Goal: Task Accomplishment & Management: Manage account settings

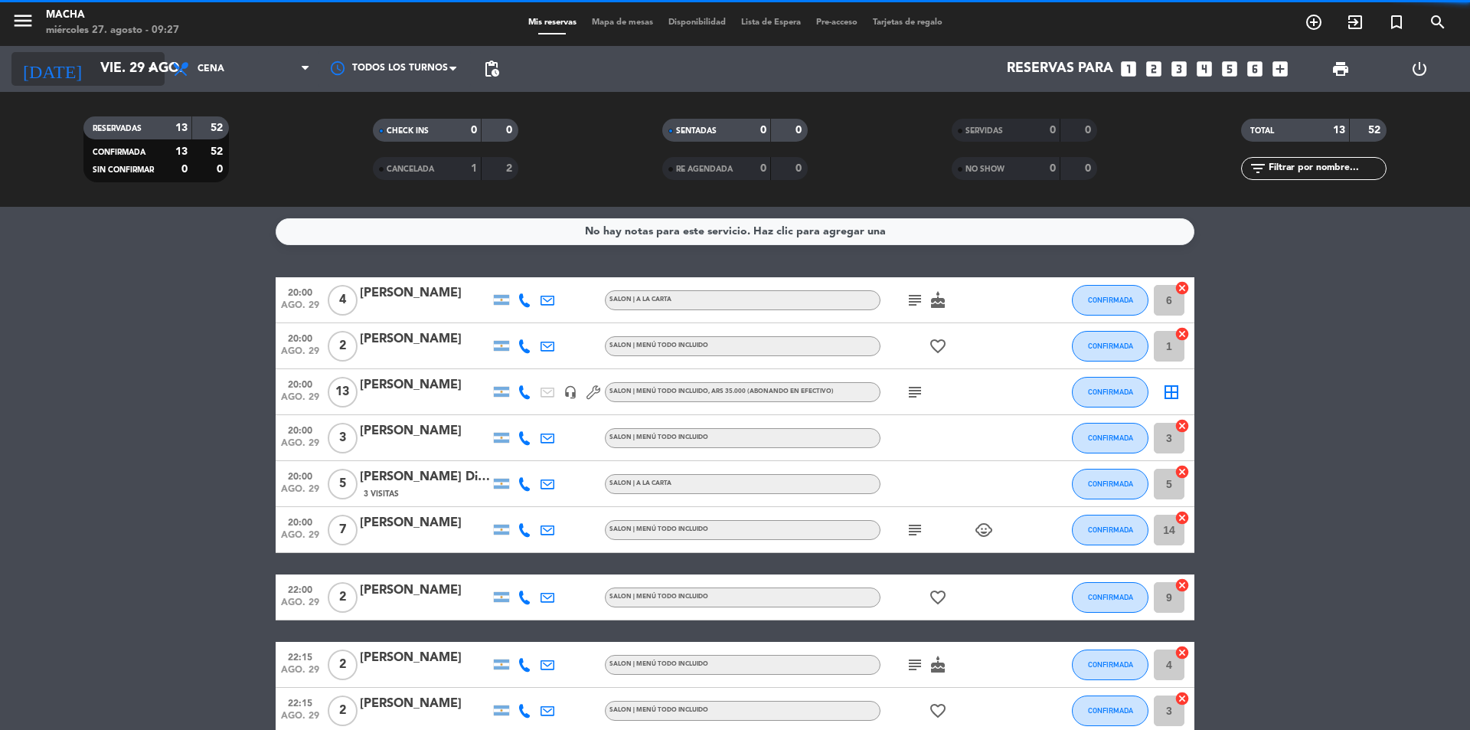
click at [136, 62] on input "vie. 29 ago." at bounding box center [182, 69] width 178 height 31
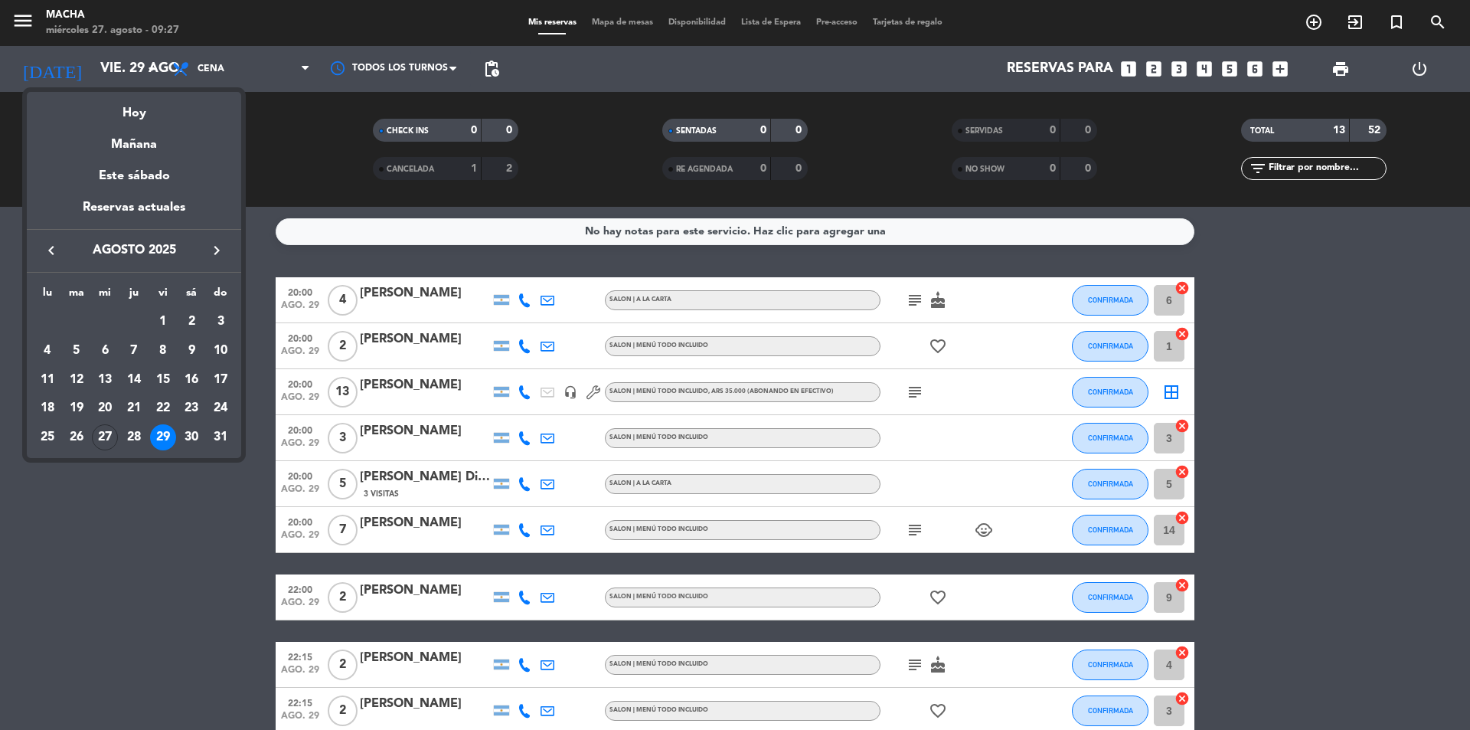
click at [236, 74] on div at bounding box center [735, 365] width 1470 height 730
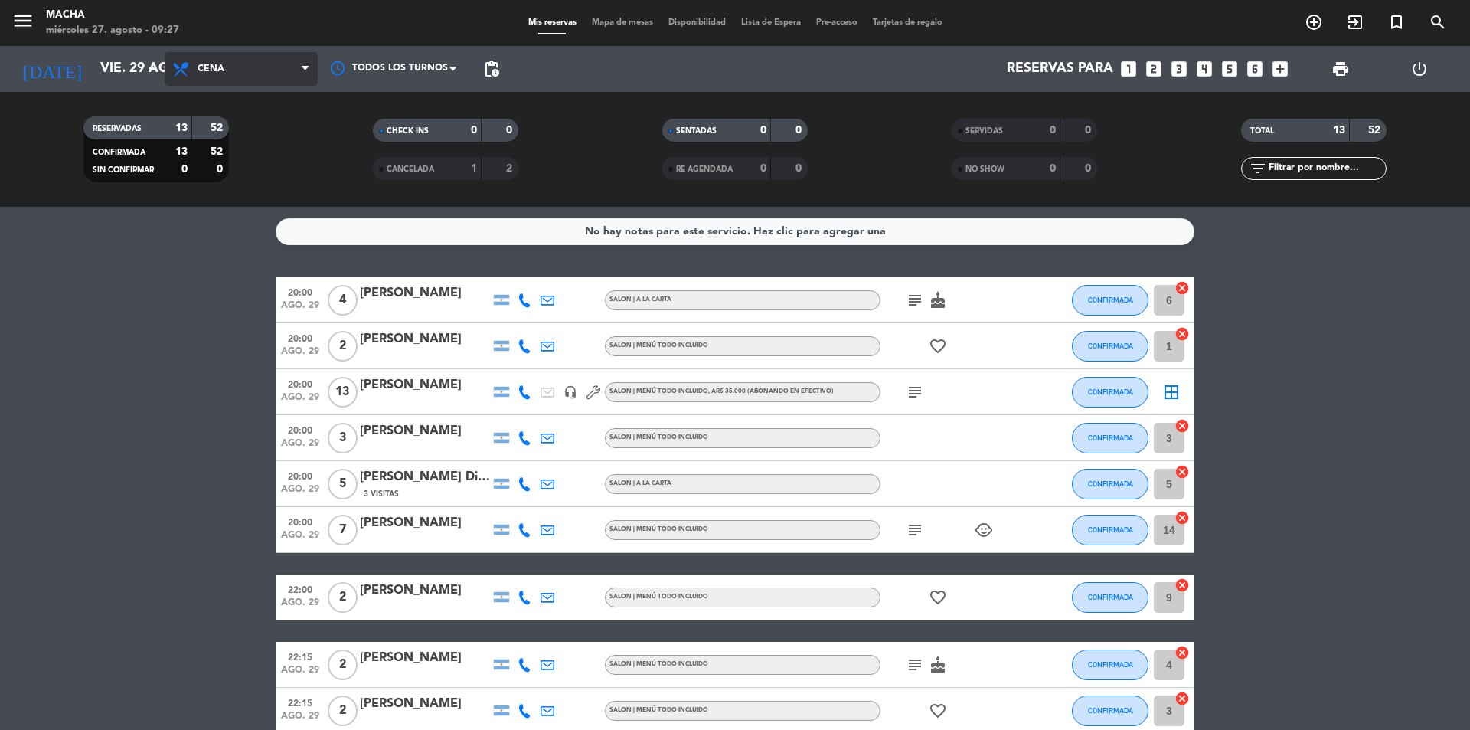
click at [236, 61] on span "Cena" at bounding box center [241, 69] width 153 height 34
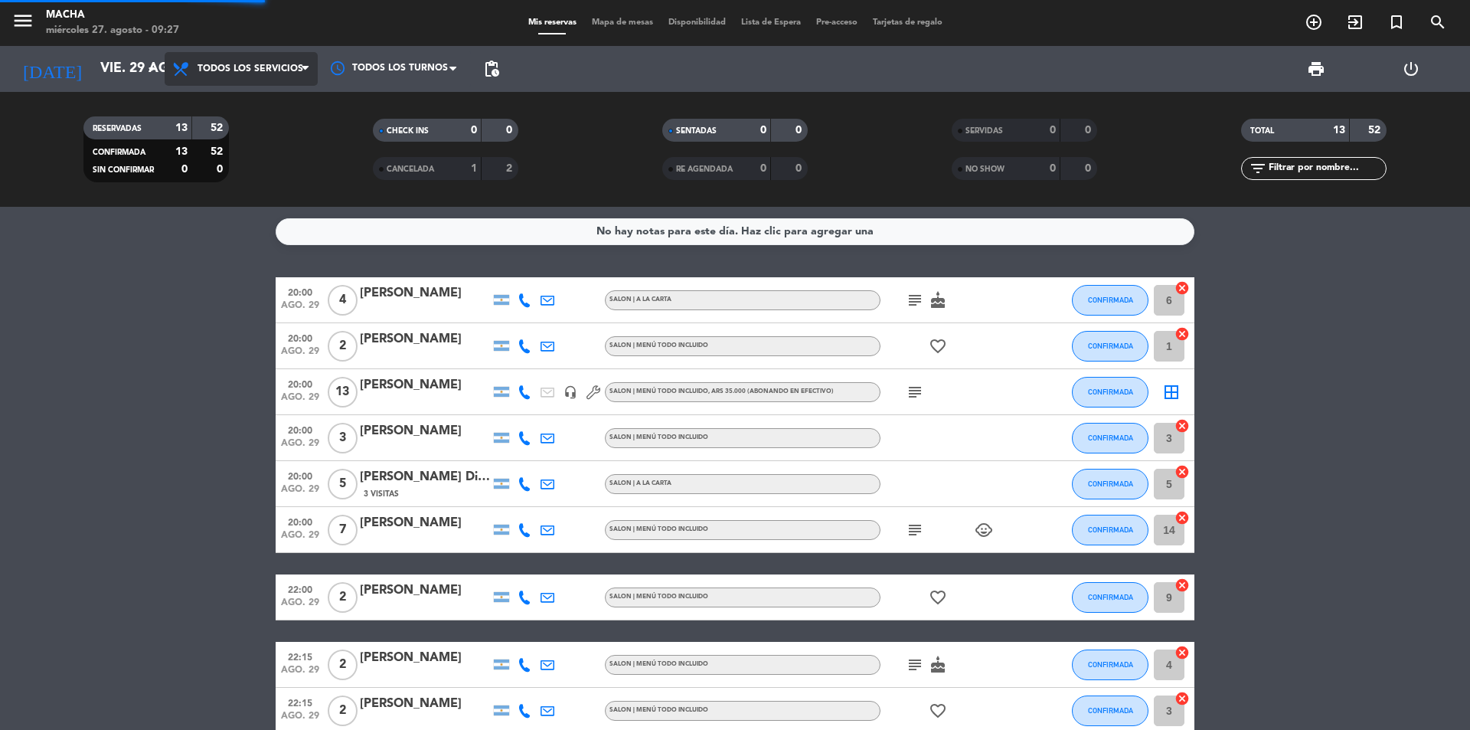
click at [225, 110] on div "menu Macha [DATE] 27. agosto - 09:27 Mis reservas Mapa de mesas Disponibilidad …" at bounding box center [735, 103] width 1470 height 207
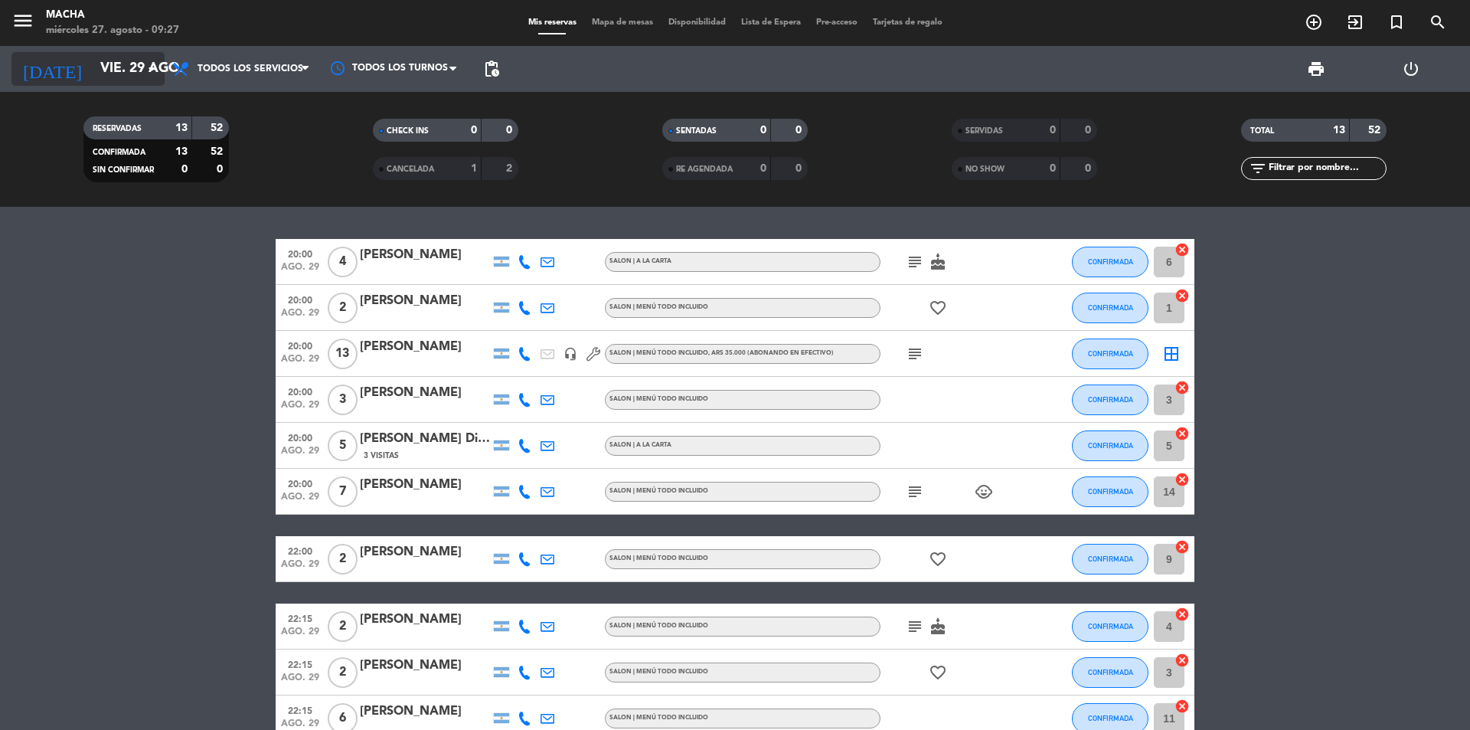
click at [125, 60] on input "vie. 29 ago." at bounding box center [182, 69] width 178 height 31
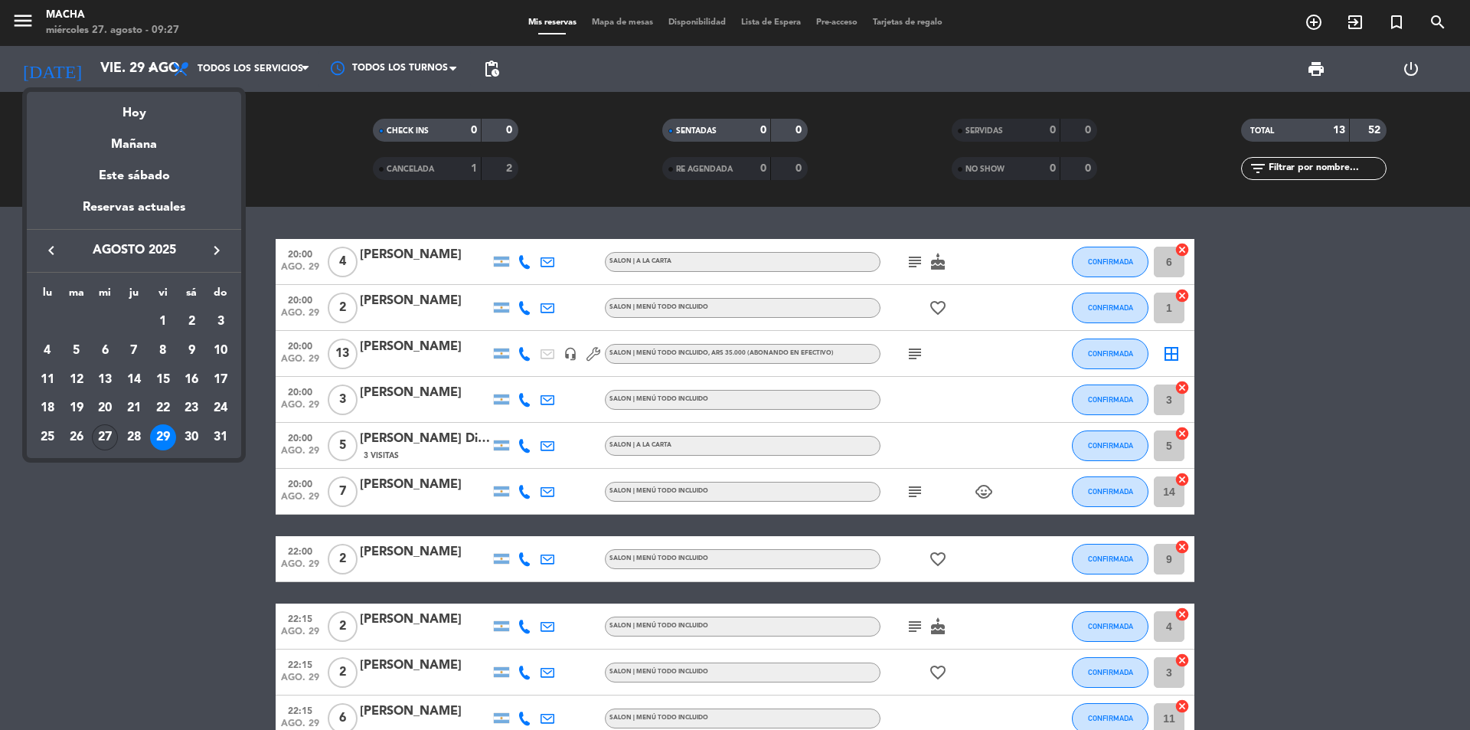
click at [103, 436] on div "27" at bounding box center [105, 437] width 26 height 26
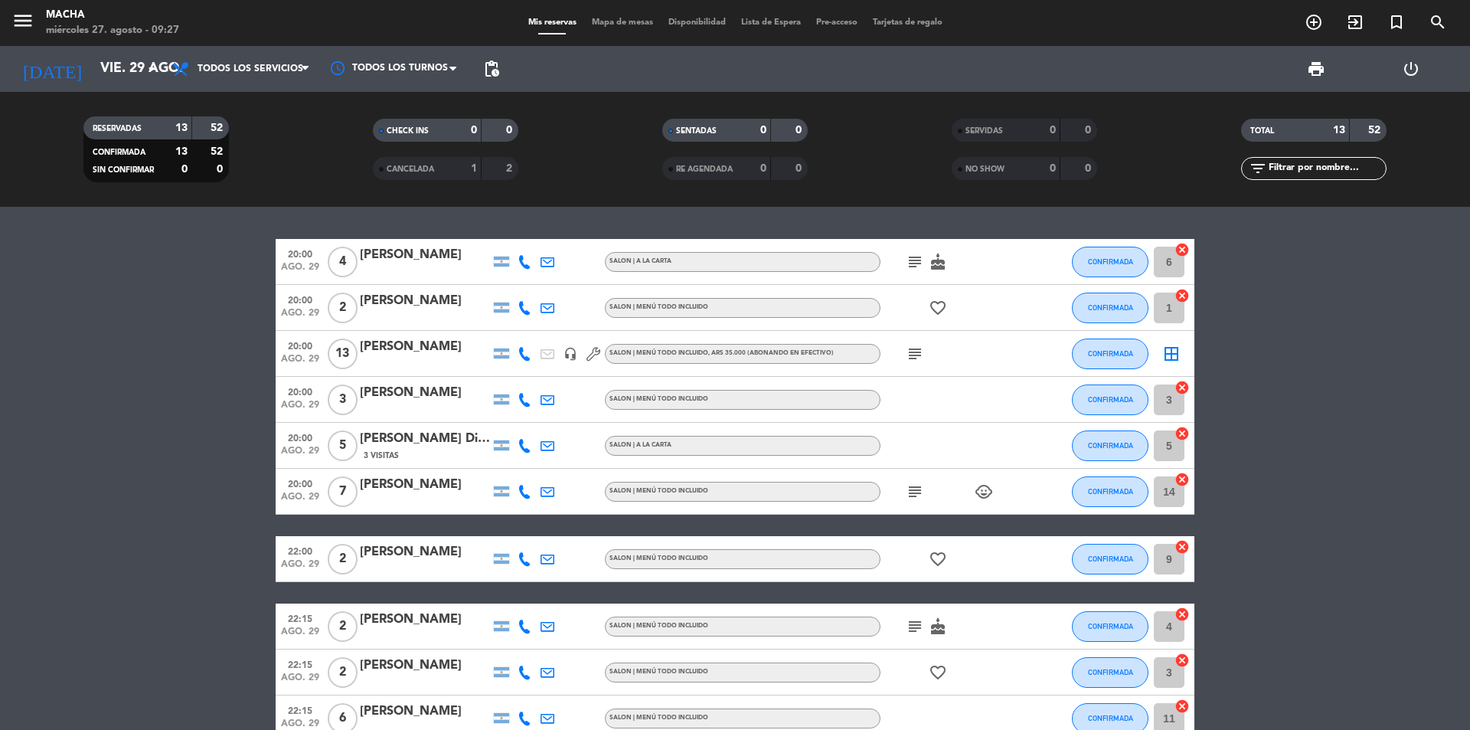
type input "mié. 27 ago."
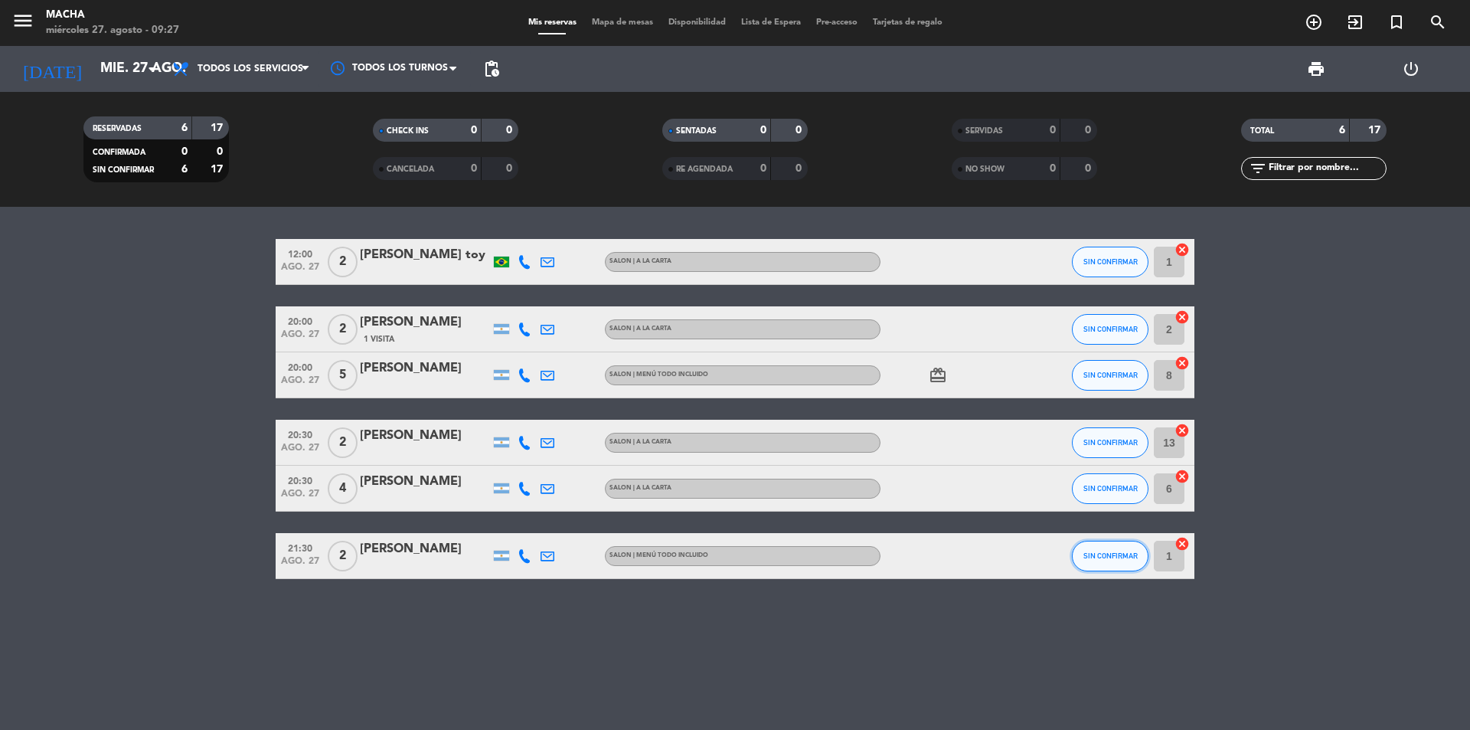
click at [1105, 552] on span "SIN CONFIRMAR" at bounding box center [1110, 555] width 54 height 8
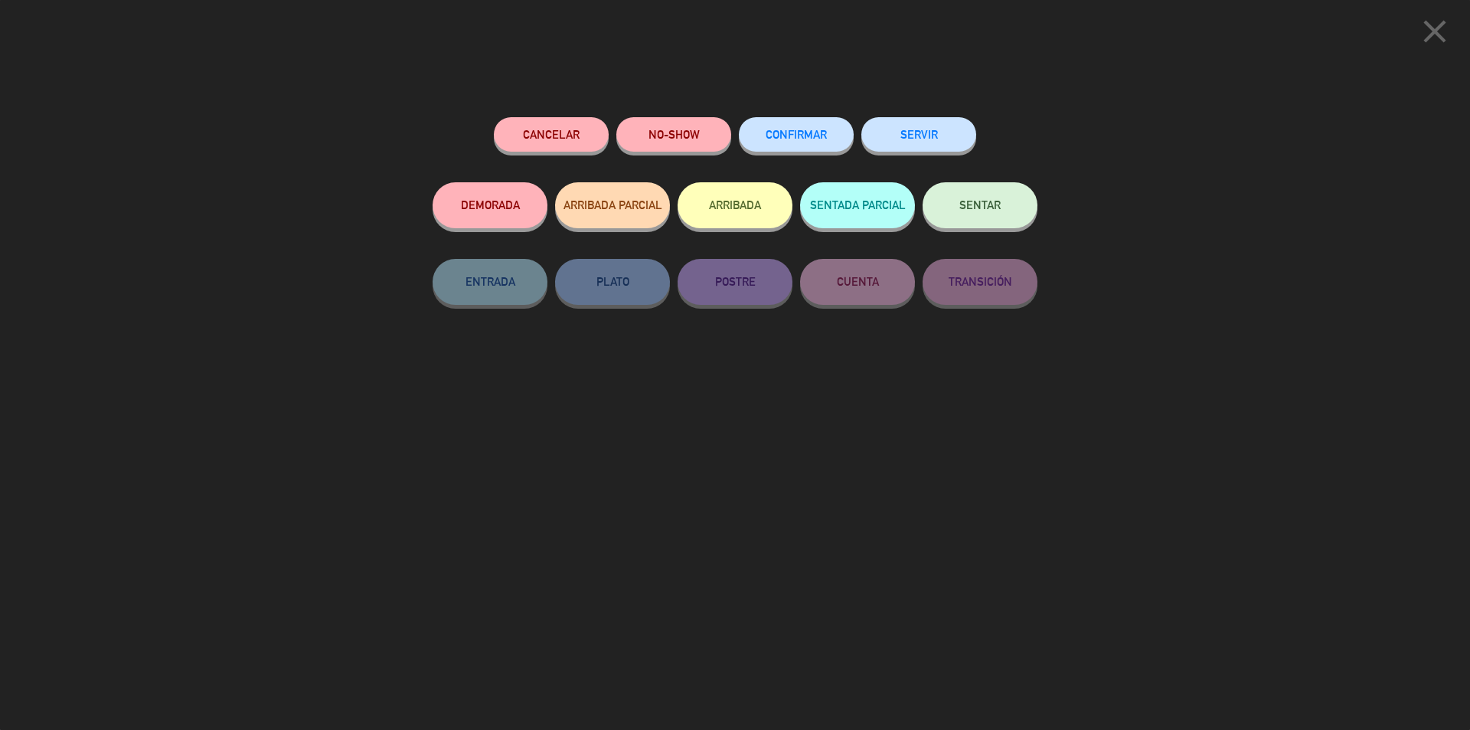
click at [827, 145] on button "CONFIRMAR" at bounding box center [796, 134] width 115 height 34
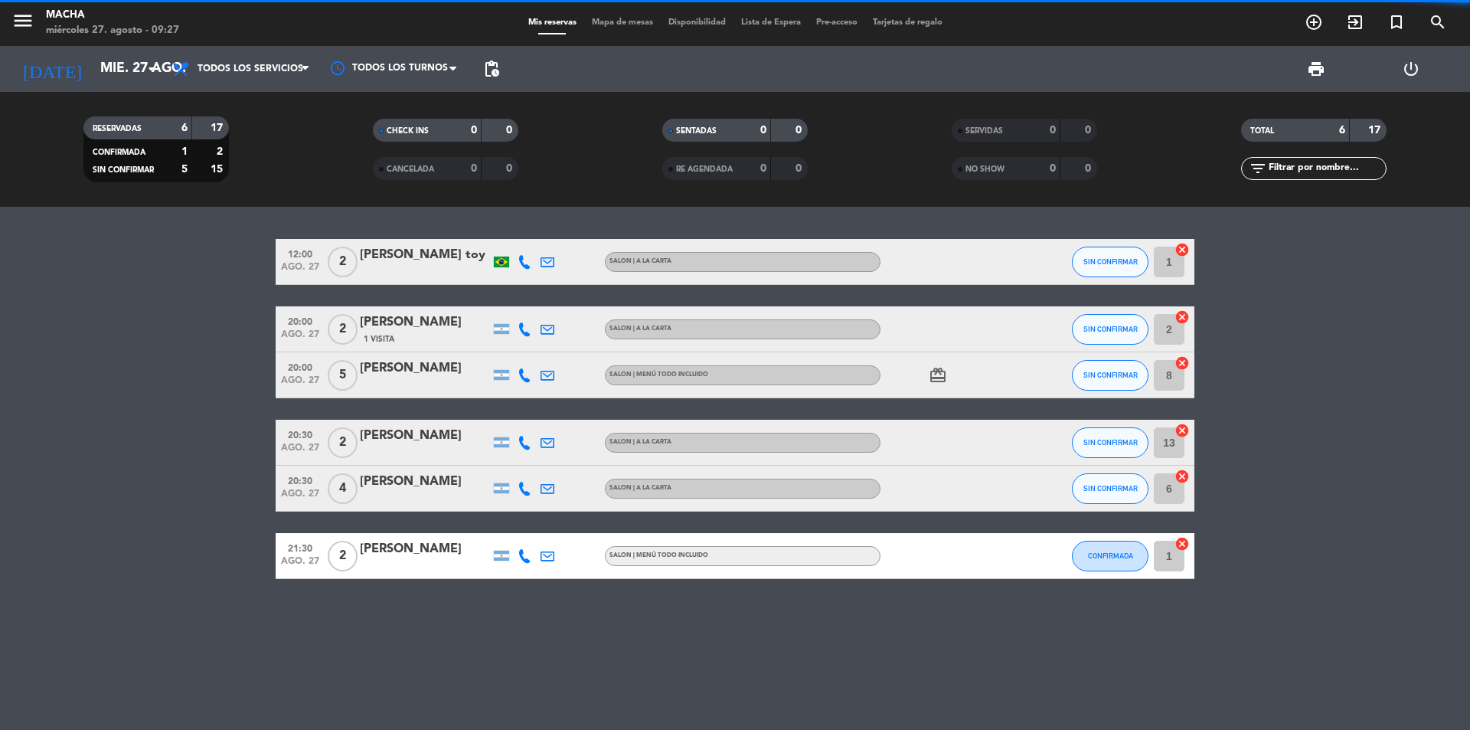
click at [1093, 482] on button "SIN CONFIRMAR" at bounding box center [1110, 488] width 77 height 31
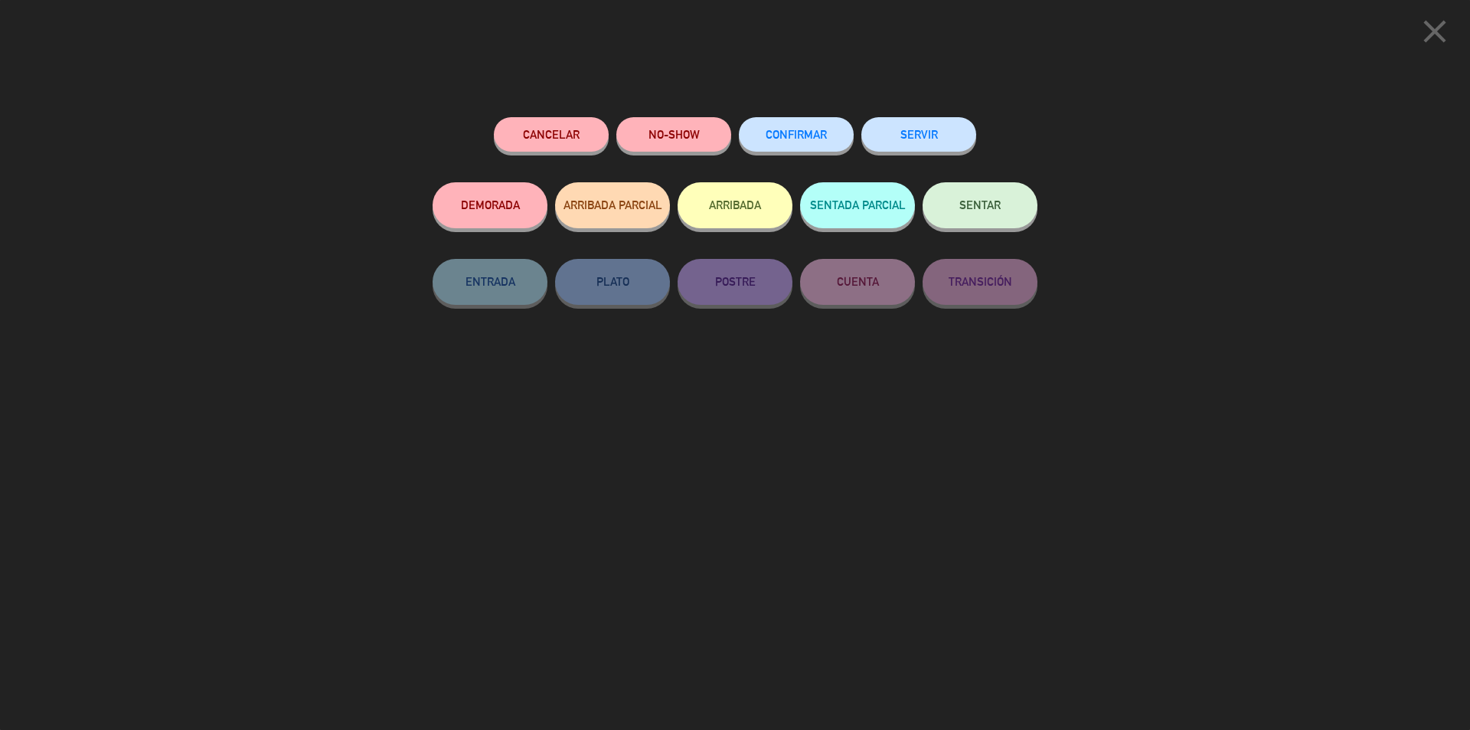
click at [787, 131] on span "CONFIRMAR" at bounding box center [796, 134] width 61 height 13
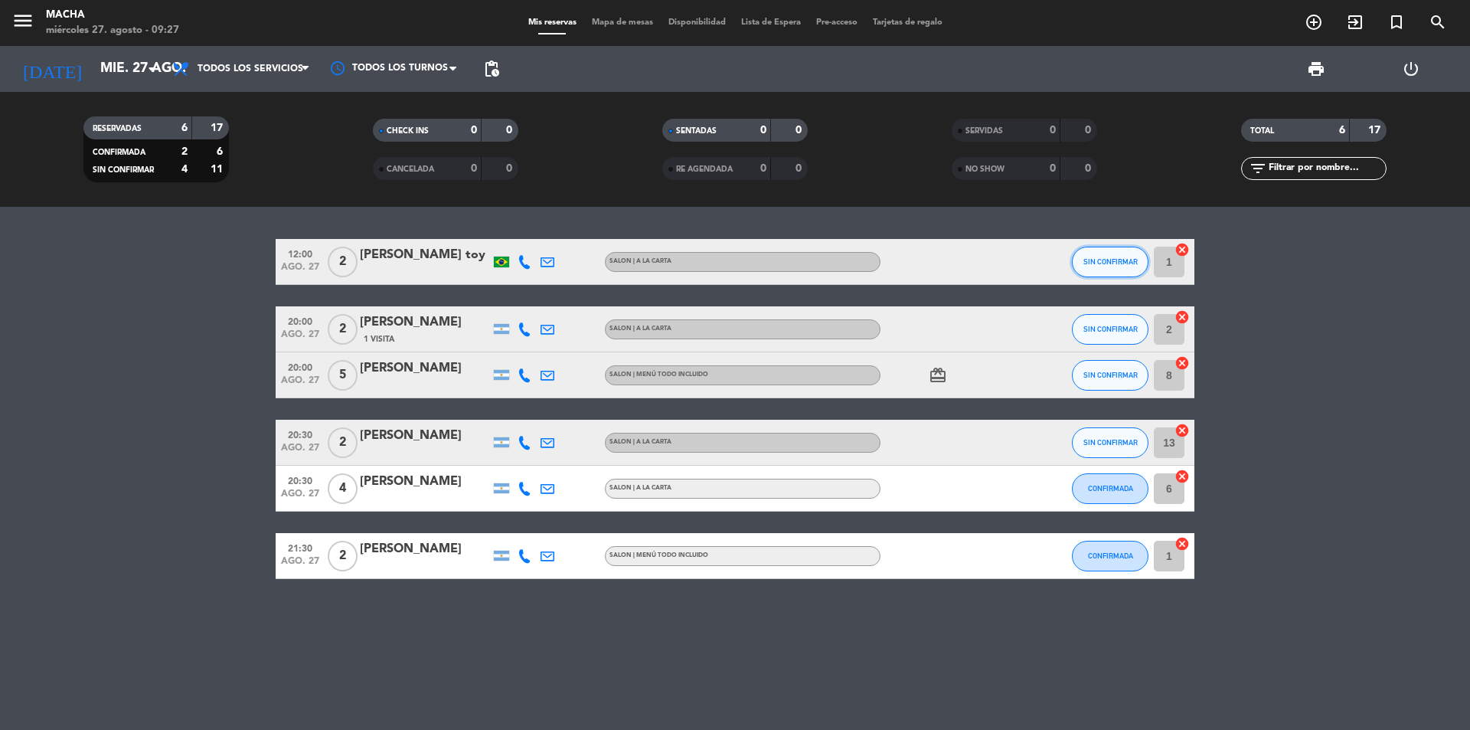
click at [1083, 266] on button "SIN CONFIRMAR" at bounding box center [1110, 262] width 77 height 31
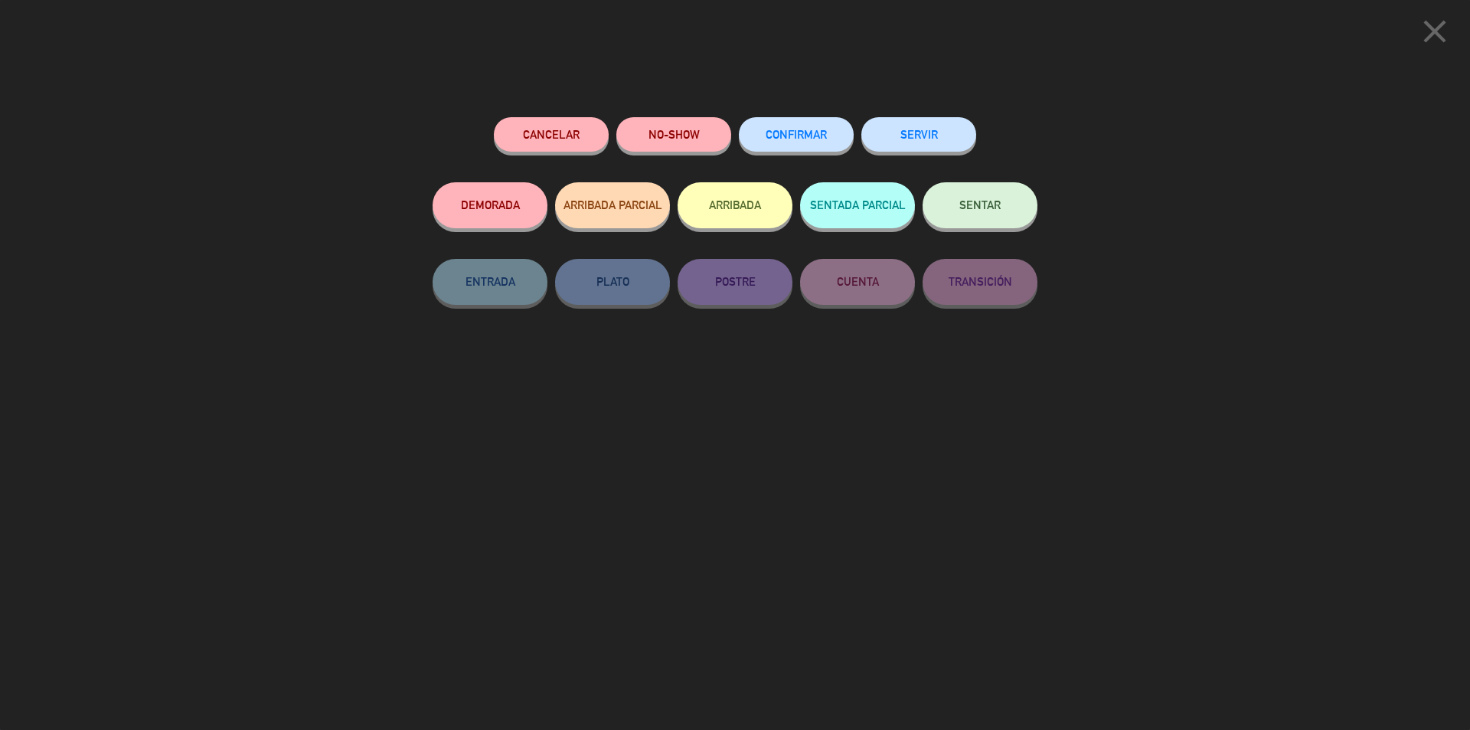
click at [808, 128] on button "CONFIRMAR" at bounding box center [796, 134] width 115 height 34
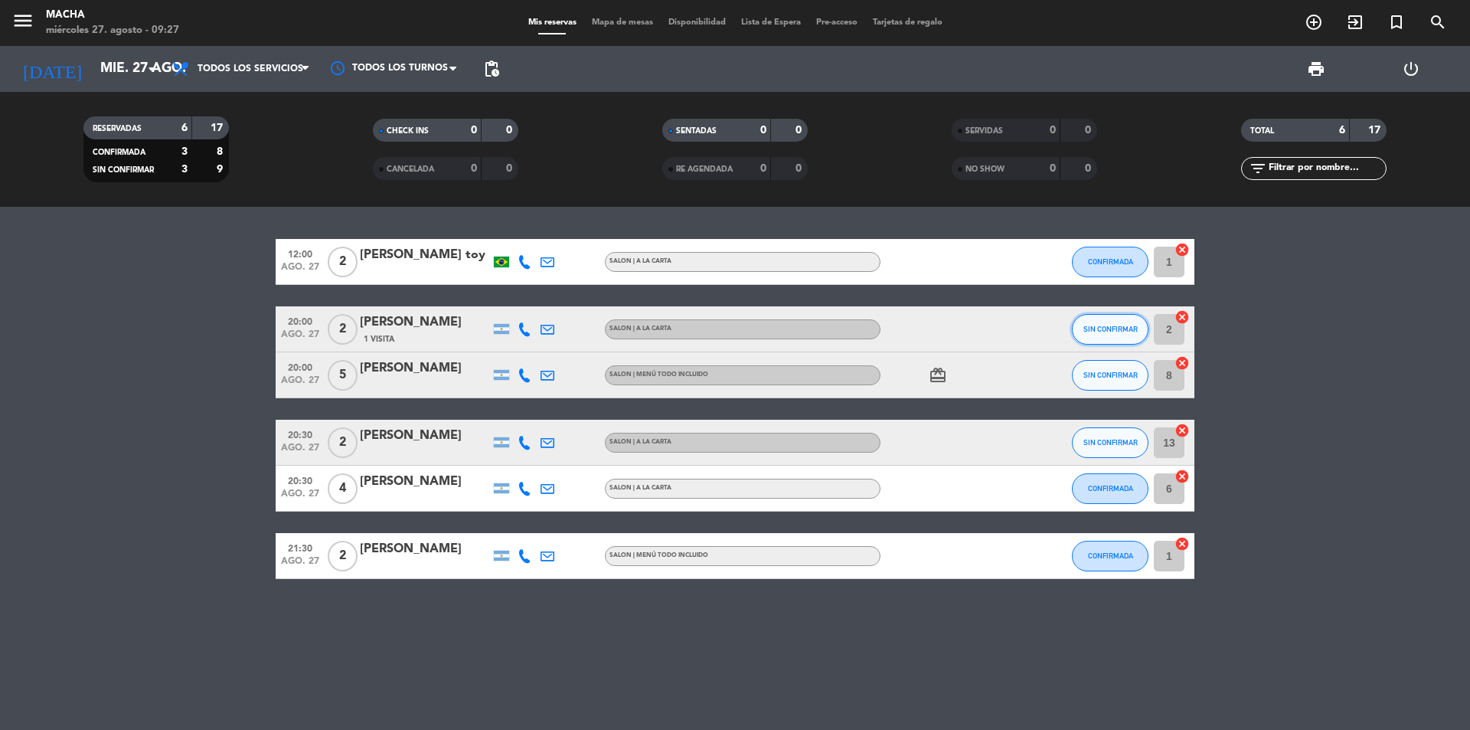
click at [1083, 325] on button "SIN CONFIRMAR" at bounding box center [1110, 329] width 77 height 31
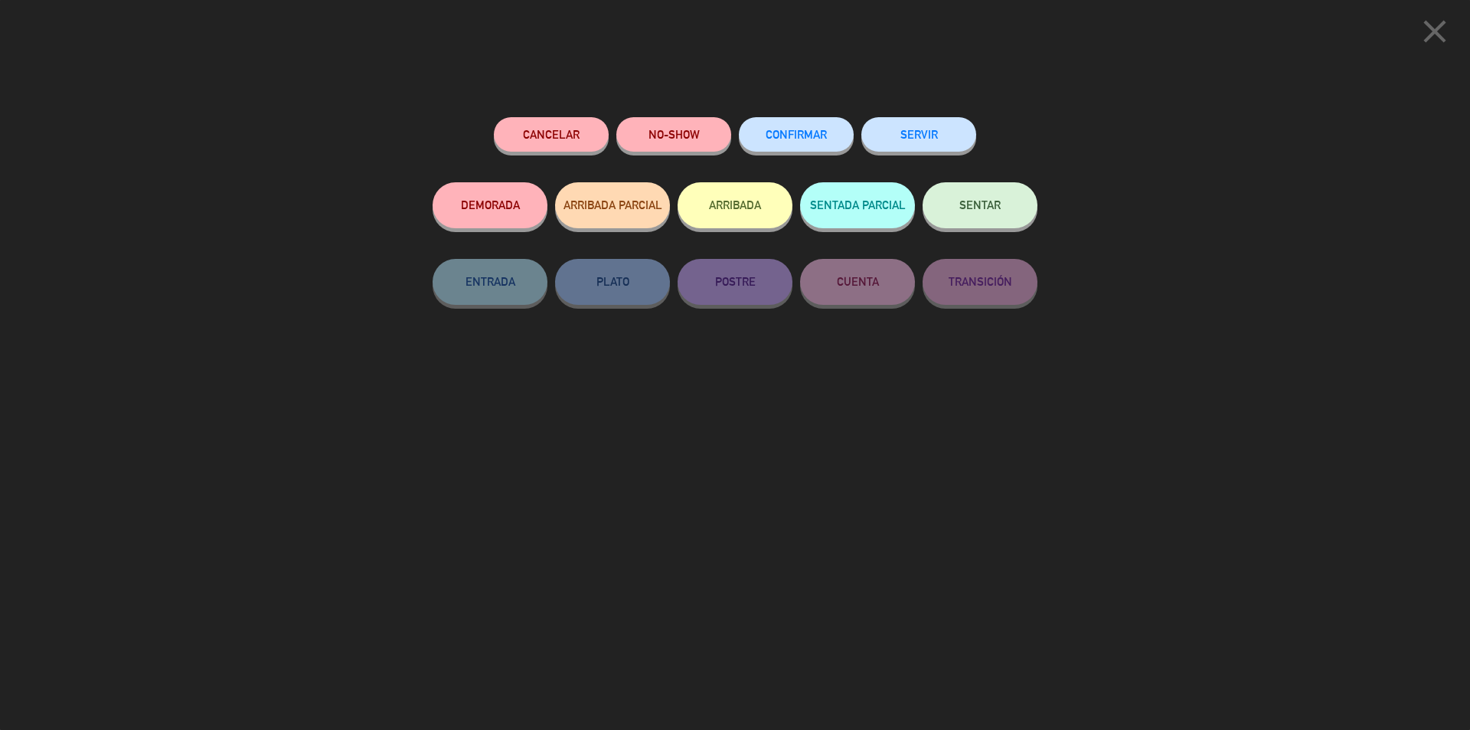
click at [754, 155] on div "CONFIRMAR" at bounding box center [796, 149] width 115 height 65
click at [765, 142] on button "CONFIRMAR" at bounding box center [796, 134] width 115 height 34
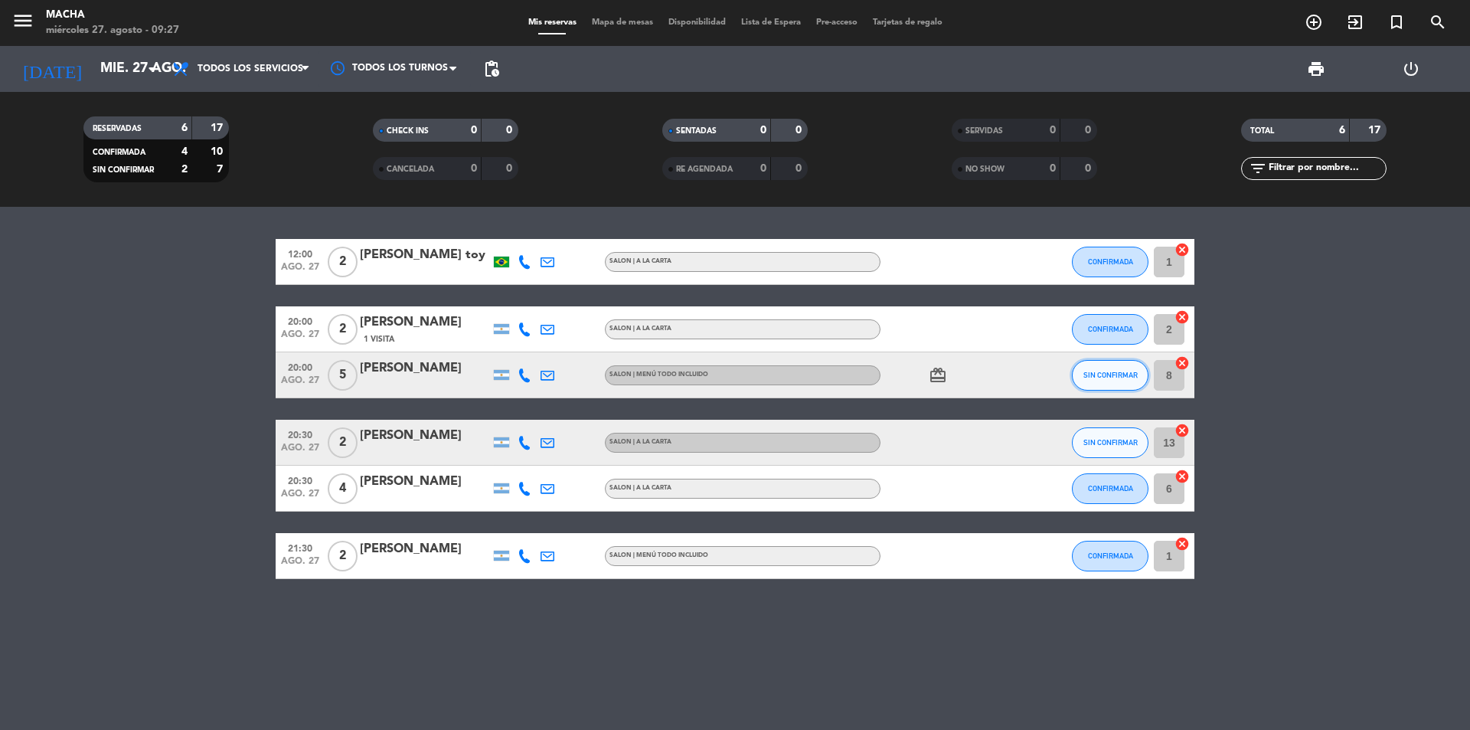
click at [1109, 377] on span "SIN CONFIRMAR" at bounding box center [1110, 375] width 54 height 8
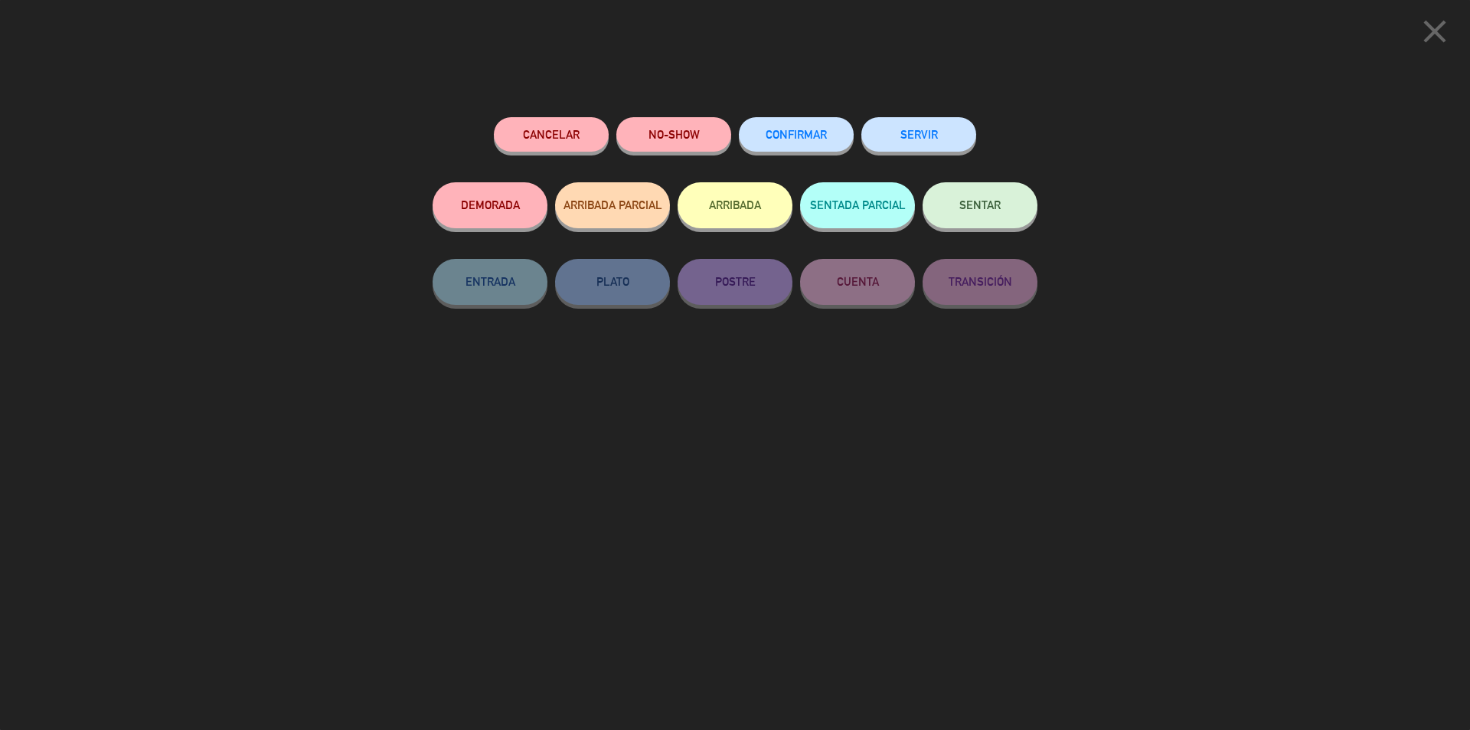
click at [749, 122] on button "CONFIRMAR" at bounding box center [796, 134] width 115 height 34
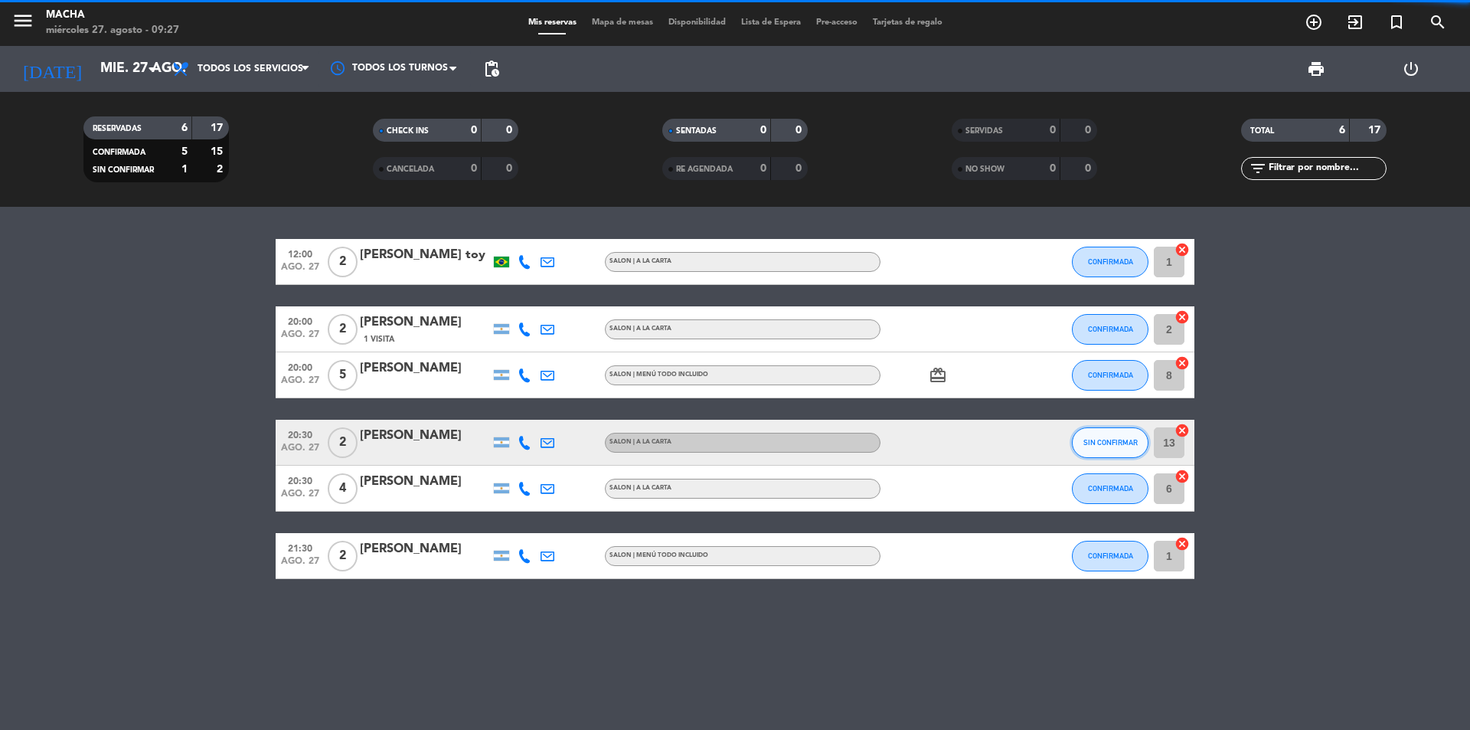
click at [1113, 443] on span "SIN CONFIRMAR" at bounding box center [1110, 442] width 54 height 8
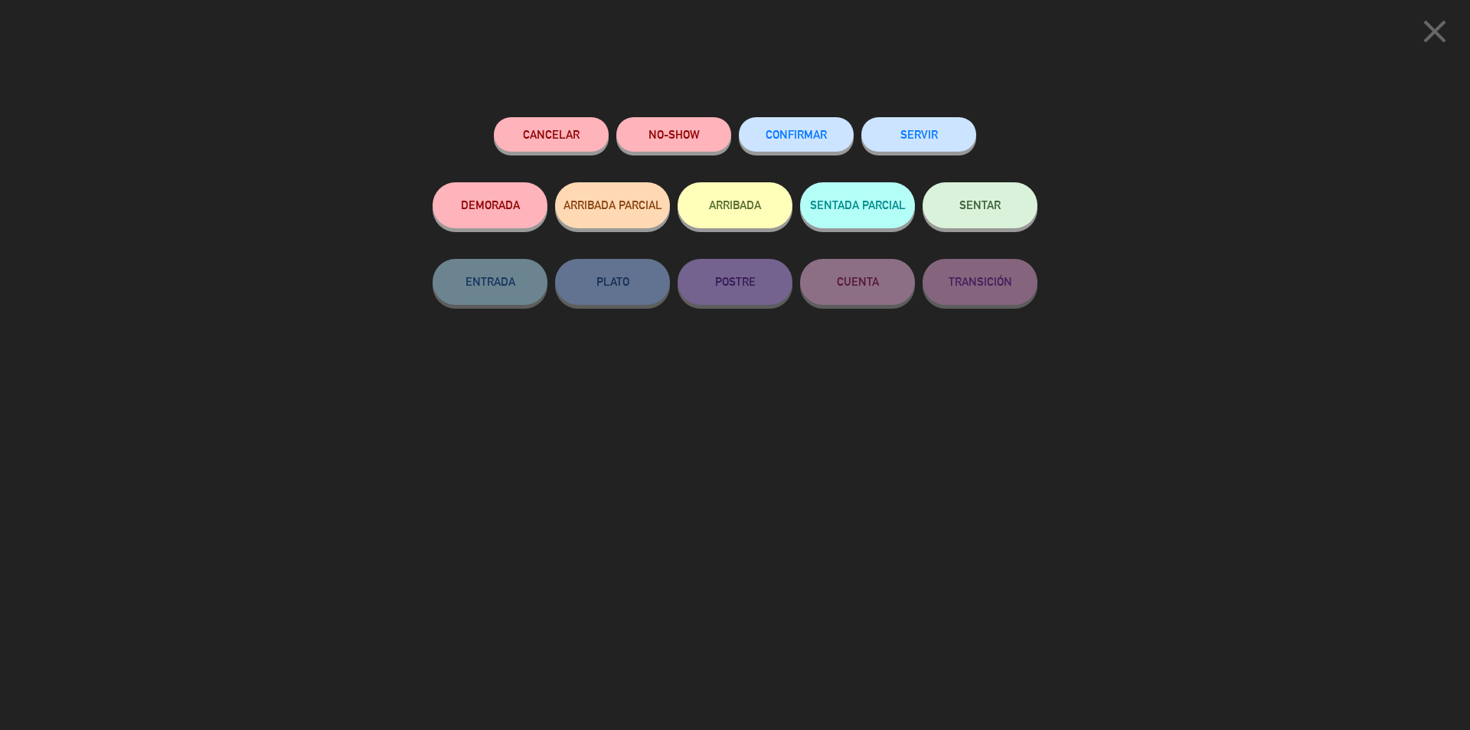
click at [800, 132] on span "CONFIRMAR" at bounding box center [796, 134] width 61 height 13
